Goal: Browse casually

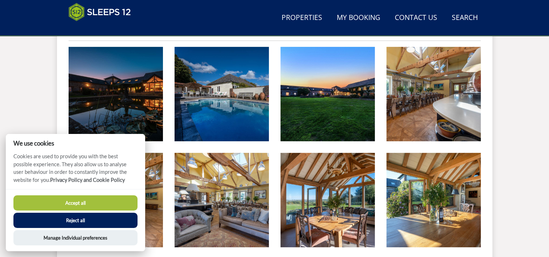
scroll to position [297, 0]
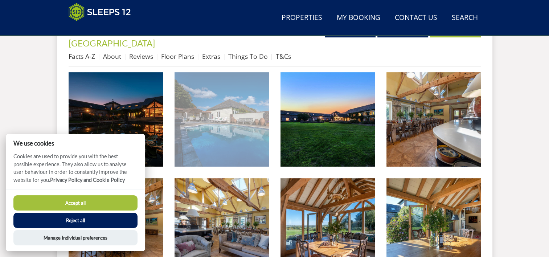
click at [231, 116] on img at bounding box center [221, 119] width 94 height 94
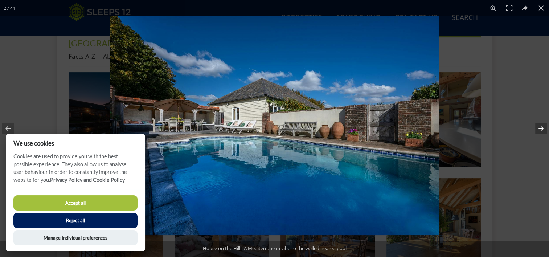
click at [538, 129] on button at bounding box center [535, 128] width 25 height 36
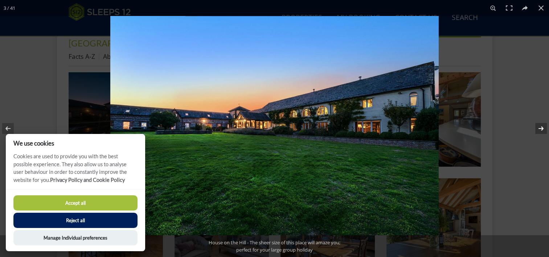
click at [538, 129] on button at bounding box center [535, 128] width 25 height 36
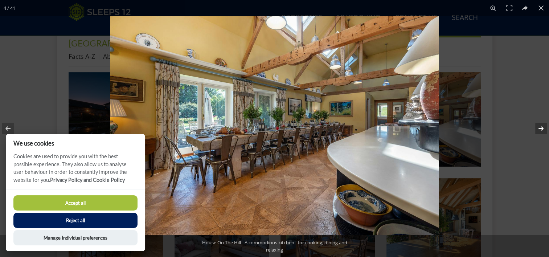
click at [538, 129] on button at bounding box center [535, 128] width 25 height 36
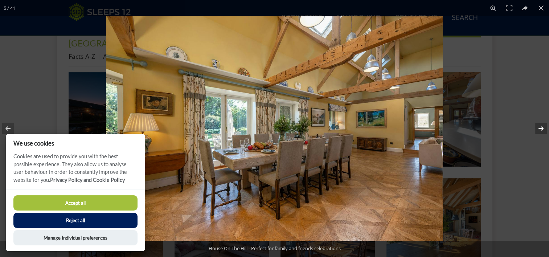
click at [538, 129] on button at bounding box center [535, 128] width 25 height 36
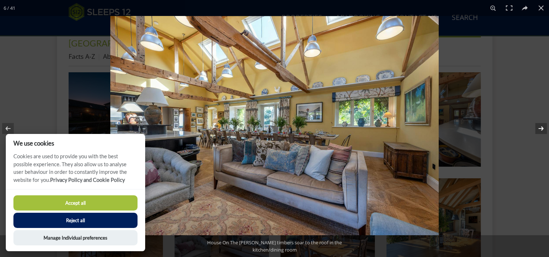
click at [538, 129] on button at bounding box center [535, 128] width 25 height 36
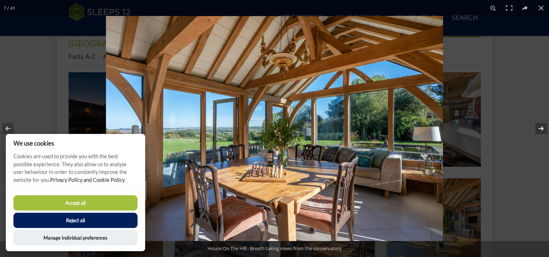
click at [538, 129] on button at bounding box center [535, 128] width 25 height 36
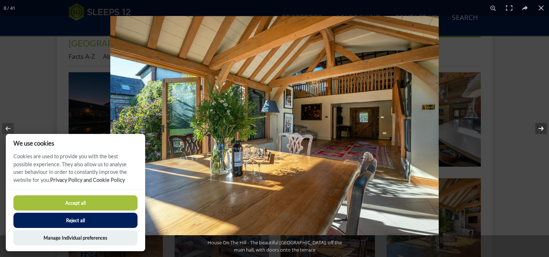
click at [538, 129] on button at bounding box center [535, 128] width 25 height 36
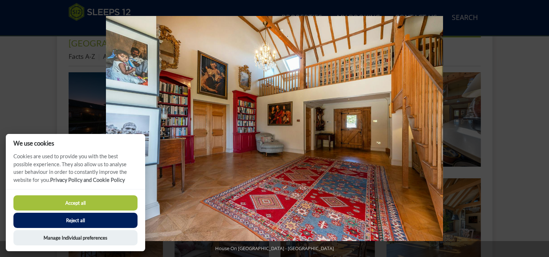
click at [538, 129] on button at bounding box center [535, 128] width 25 height 36
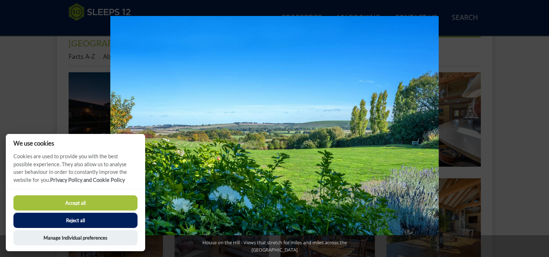
click at [538, 129] on button at bounding box center [535, 128] width 25 height 36
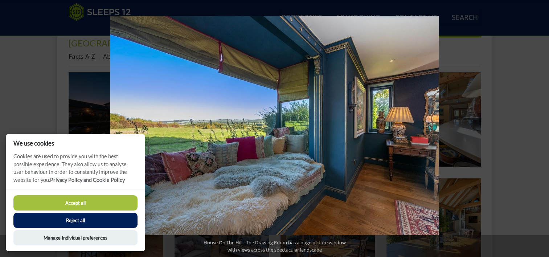
click at [538, 129] on button at bounding box center [535, 128] width 25 height 36
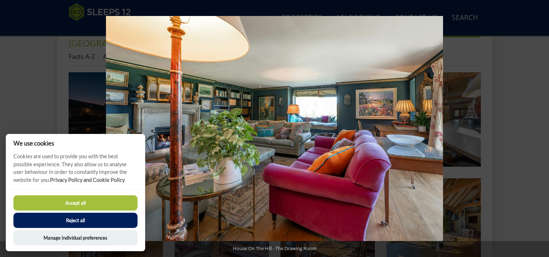
click at [538, 129] on button at bounding box center [535, 128] width 25 height 36
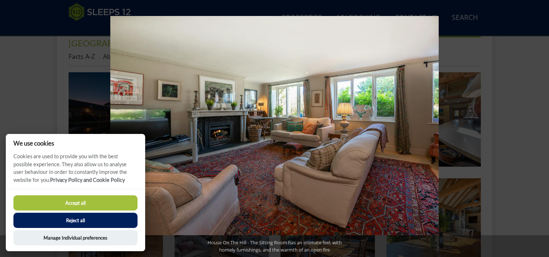
click at [538, 129] on button at bounding box center [535, 128] width 25 height 36
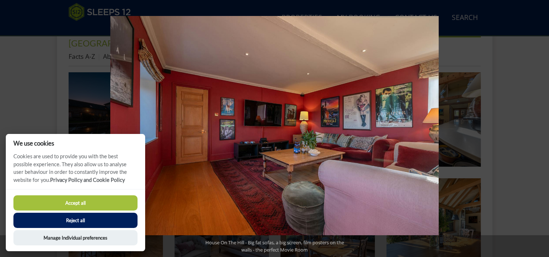
click at [538, 129] on button at bounding box center [535, 128] width 25 height 36
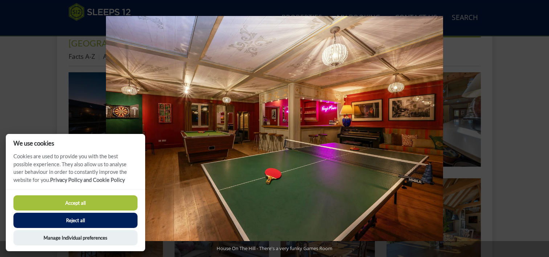
click at [538, 129] on button at bounding box center [535, 128] width 25 height 36
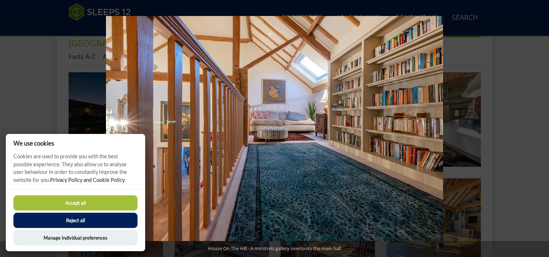
click at [538, 129] on button at bounding box center [535, 128] width 25 height 36
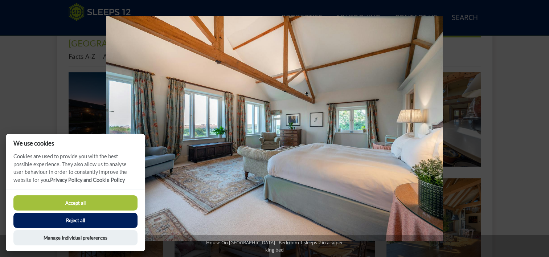
click at [538, 129] on button at bounding box center [535, 128] width 25 height 36
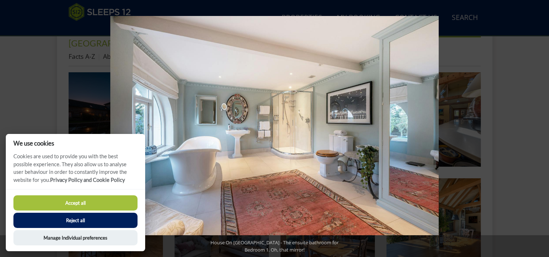
click at [538, 129] on button at bounding box center [535, 128] width 25 height 36
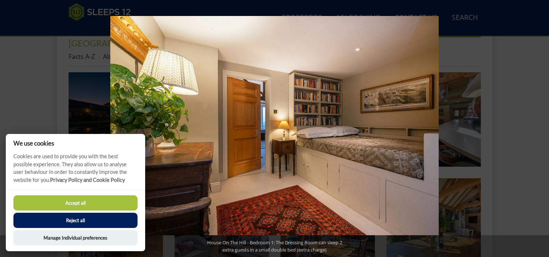
click at [538, 129] on button at bounding box center [535, 128] width 25 height 36
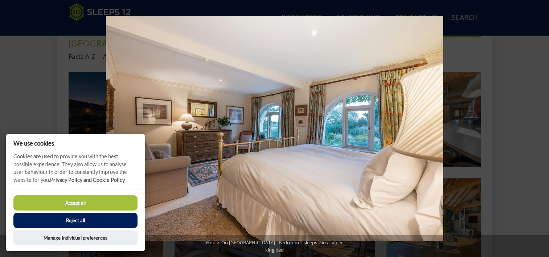
click at [538, 129] on button at bounding box center [535, 128] width 25 height 36
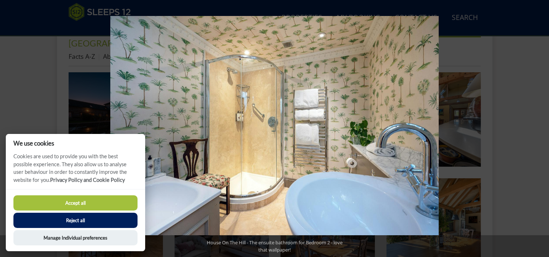
click at [538, 129] on button at bounding box center [535, 128] width 25 height 36
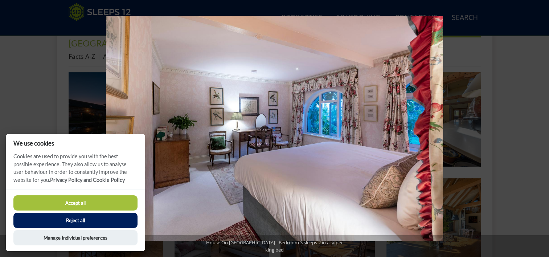
click at [538, 129] on button at bounding box center [535, 128] width 25 height 36
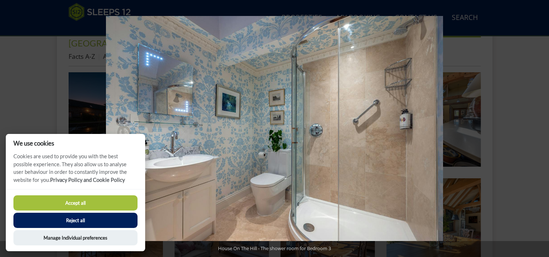
click at [538, 129] on button at bounding box center [535, 128] width 25 height 36
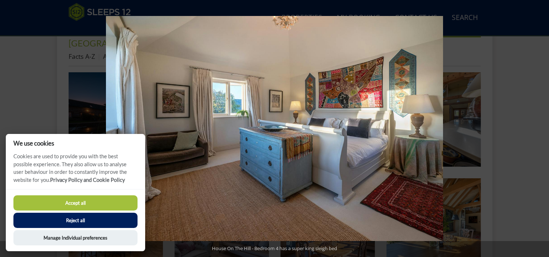
click at [538, 129] on button at bounding box center [535, 128] width 25 height 36
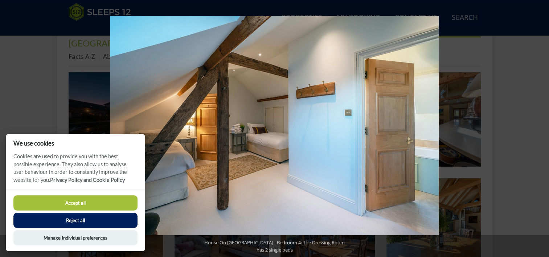
click at [538, 129] on button at bounding box center [535, 128] width 25 height 36
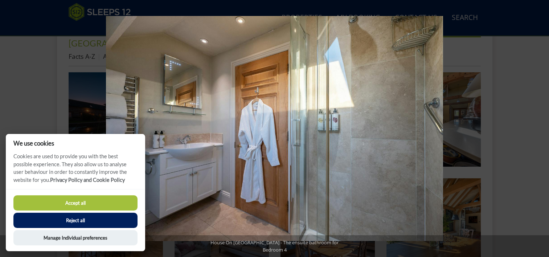
click at [538, 129] on button at bounding box center [535, 128] width 25 height 36
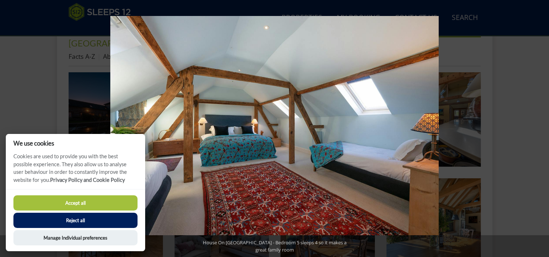
click at [538, 129] on button at bounding box center [535, 128] width 25 height 36
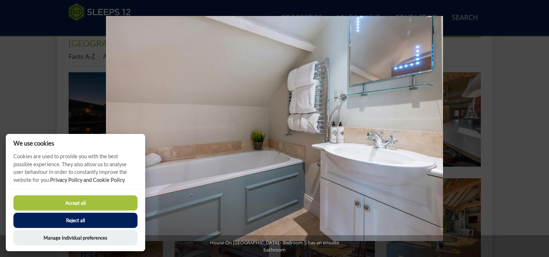
click at [538, 129] on button at bounding box center [535, 128] width 25 height 36
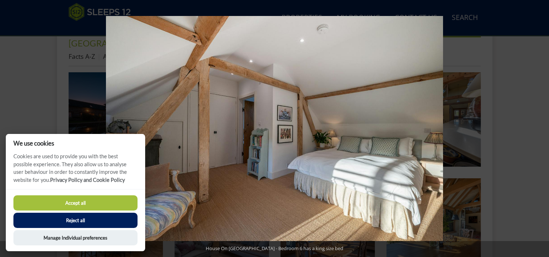
click at [538, 129] on button at bounding box center [535, 128] width 25 height 36
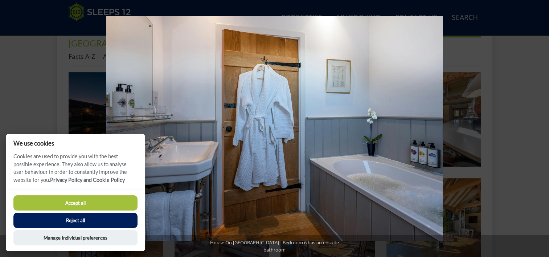
click at [538, 129] on button at bounding box center [535, 128] width 25 height 36
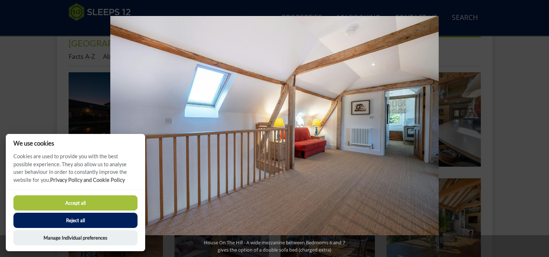
click at [538, 129] on button at bounding box center [535, 128] width 25 height 36
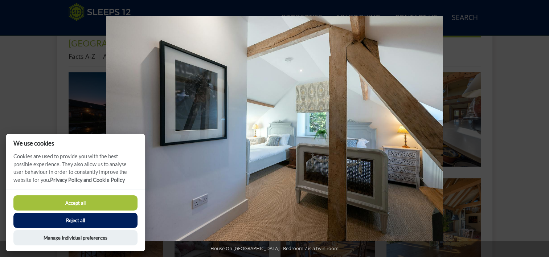
click at [538, 129] on button at bounding box center [535, 128] width 25 height 36
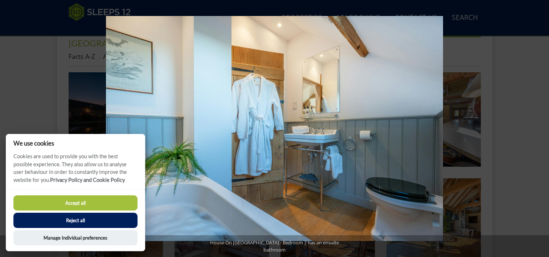
click at [538, 129] on button at bounding box center [535, 128] width 25 height 36
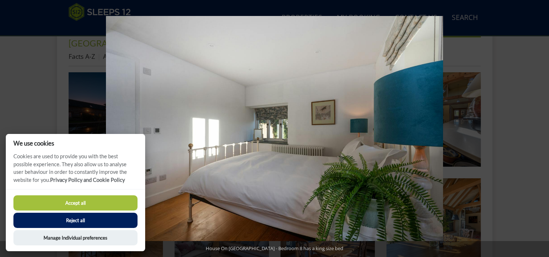
click at [538, 129] on button at bounding box center [535, 128] width 25 height 36
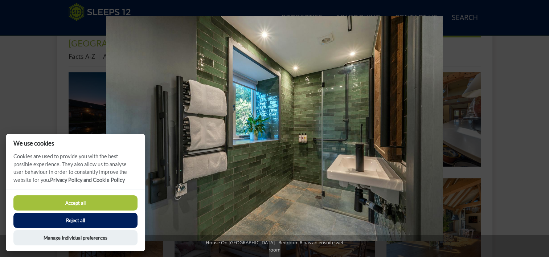
click at [538, 129] on button at bounding box center [535, 128] width 25 height 36
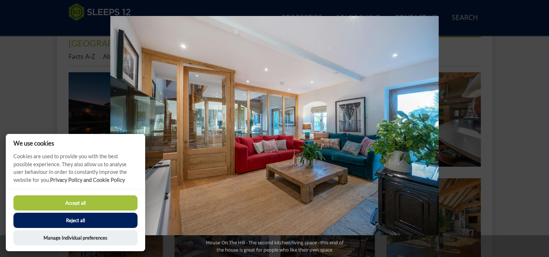
click at [538, 129] on button at bounding box center [535, 128] width 25 height 36
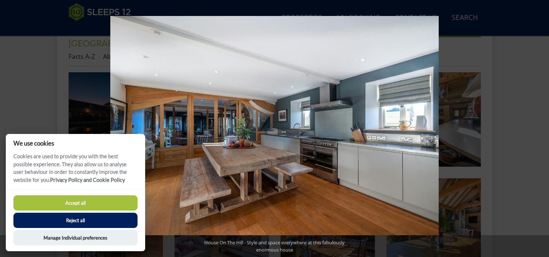
click at [538, 129] on button at bounding box center [535, 128] width 25 height 36
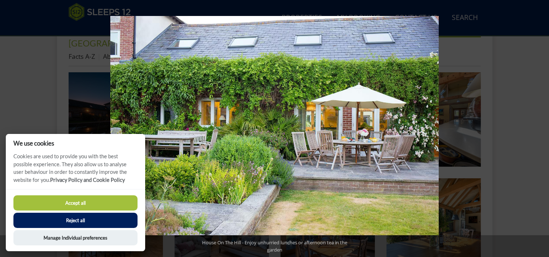
click at [538, 129] on button at bounding box center [535, 128] width 25 height 36
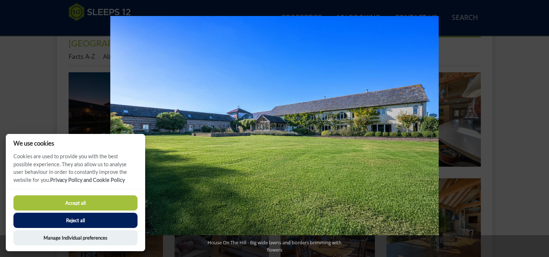
click at [538, 129] on button at bounding box center [535, 128] width 25 height 36
